Goal: Task Accomplishment & Management: Manage account settings

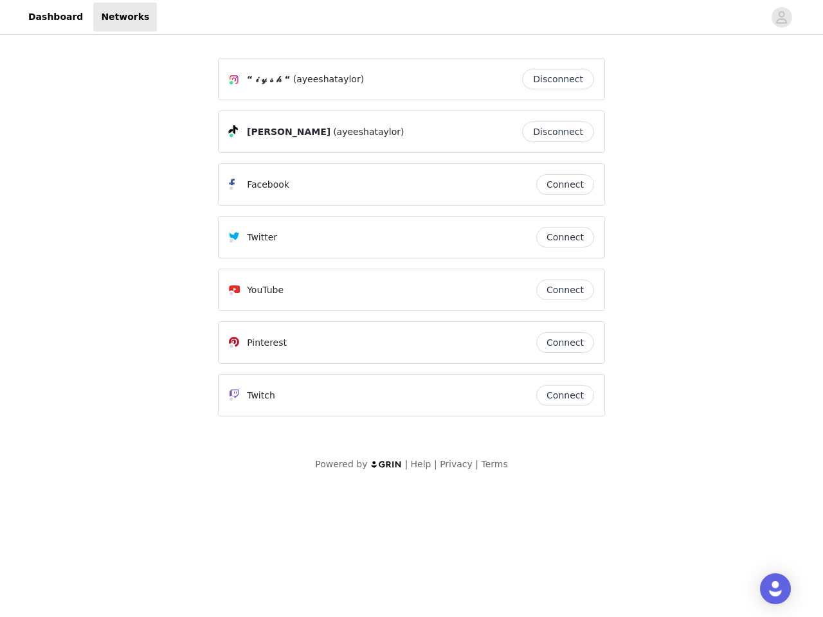
click at [411, 243] on div "Twitter" at bounding box center [382, 236] width 307 height 15
click at [411, 17] on div at bounding box center [460, 17] width 607 height 29
click at [782, 17] on icon "avatar" at bounding box center [781, 17] width 12 height 21
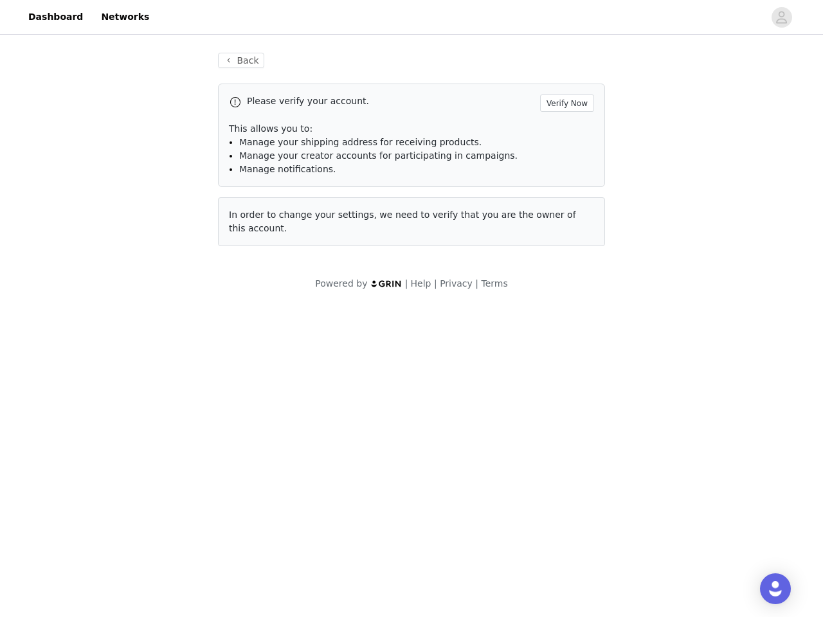
click at [561, 132] on p "This allows you to:" at bounding box center [411, 128] width 365 height 13
click at [565, 184] on div "Please verify your account. Verify Now This allows you to: Manage your shipping…" at bounding box center [411, 135] width 387 height 103
click at [565, 237] on div "Back Please verify your account. Verify Now This allows you to: Manage your shi…" at bounding box center [411, 149] width 418 height 224
click at [565, 290] on div "Powered by | Help | Privacy | Terms" at bounding box center [411, 291] width 823 height 29
click at [565, 343] on body "Dashboard Networks Back Please verify your account. Verify Now This allows you …" at bounding box center [411, 308] width 823 height 617
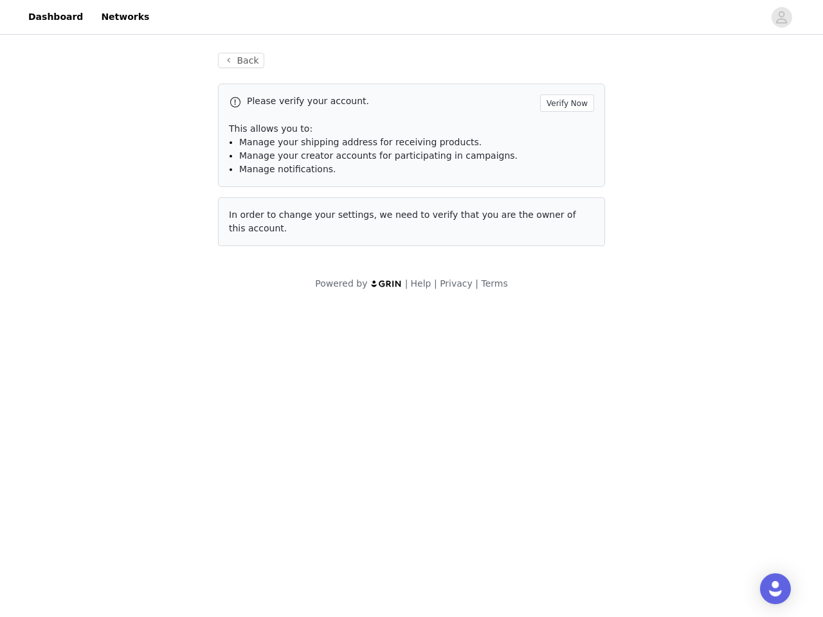
click at [565, 395] on body "Dashboard Networks Back Please verify your account. Verify Now This allows you …" at bounding box center [411, 308] width 823 height 617
